Goal: Transaction & Acquisition: Obtain resource

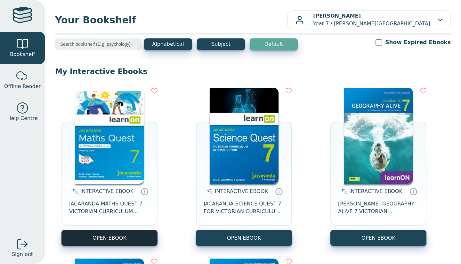
click at [132, 239] on button "OPEN EBOOK" at bounding box center [109, 238] width 96 height 16
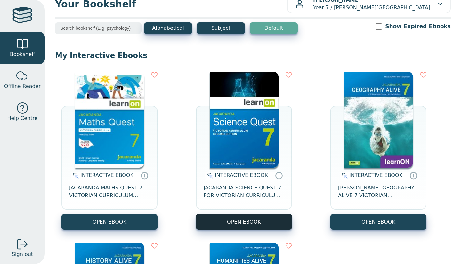
click at [245, 218] on button "OPEN EBOOK" at bounding box center [244, 222] width 96 height 16
click at [236, 220] on button "OPEN EBOOK" at bounding box center [244, 222] width 96 height 16
